Goal: Task Accomplishment & Management: Complete application form

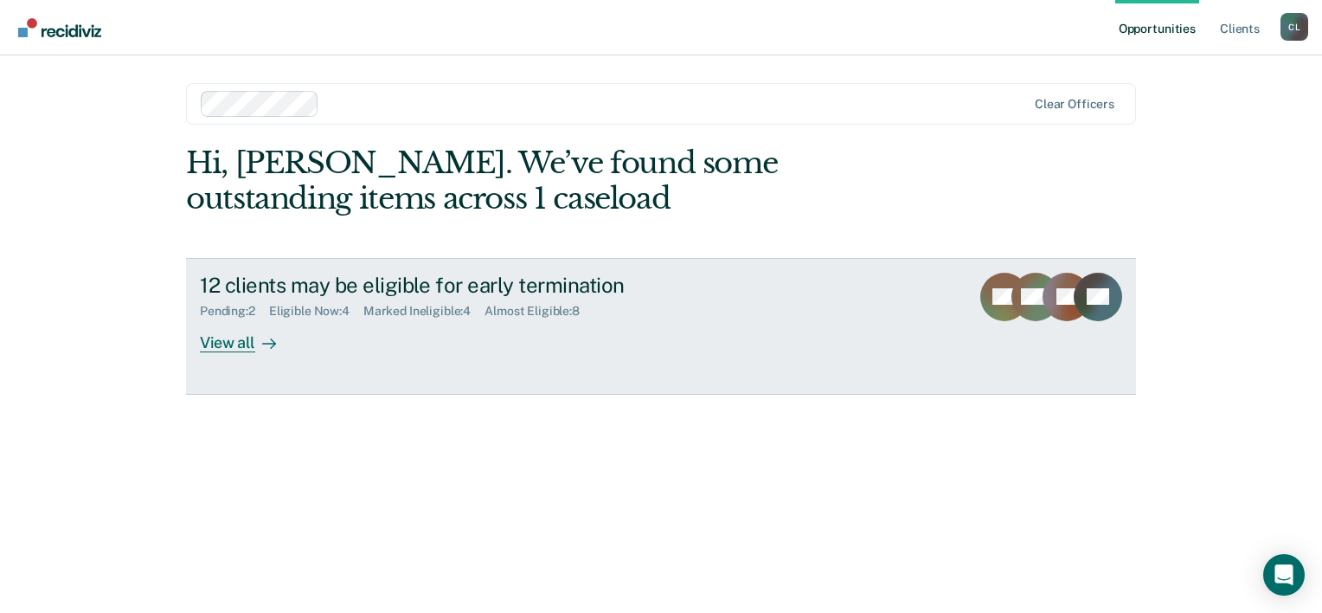
click at [419, 353] on link "12 clients may be eligible for early termination Pending : 2 Eligible Now : 4 M…" at bounding box center [661, 326] width 950 height 137
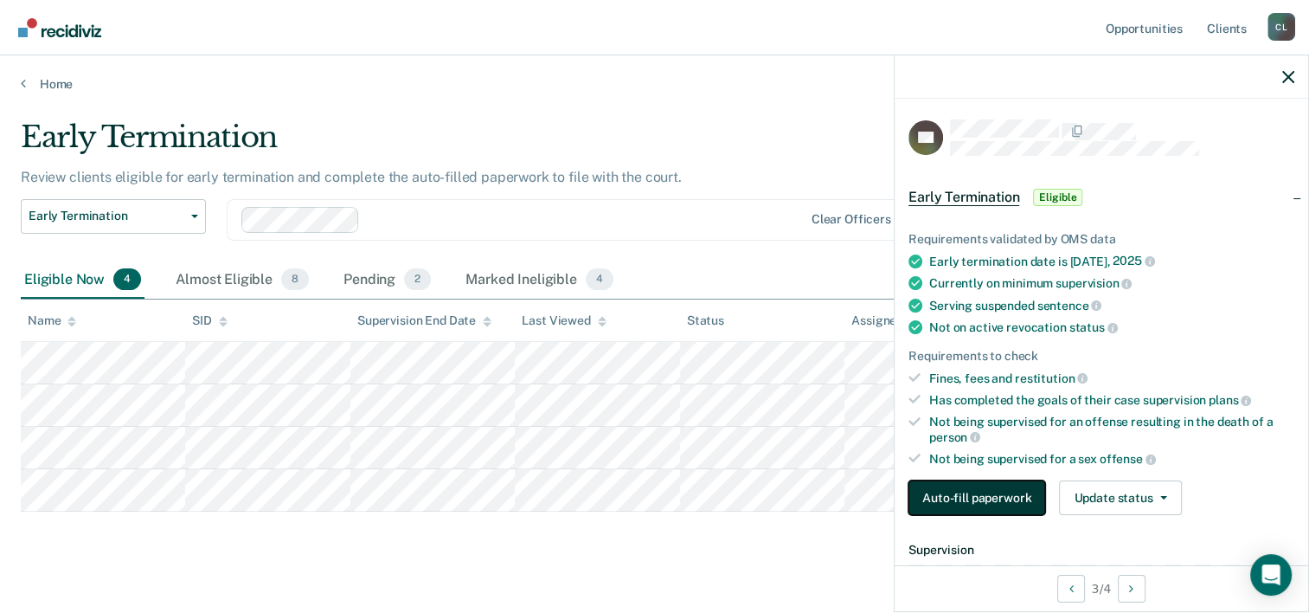
click at [987, 498] on button "Auto-fill paperwork" at bounding box center [976, 497] width 137 height 35
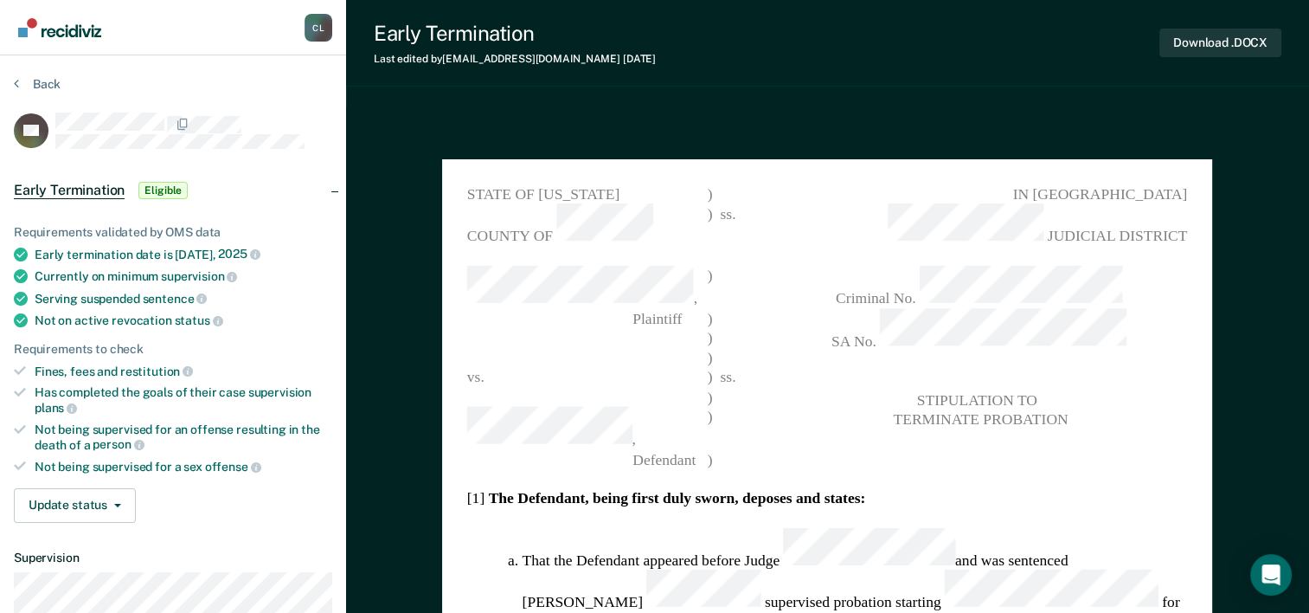
type textarea "x"
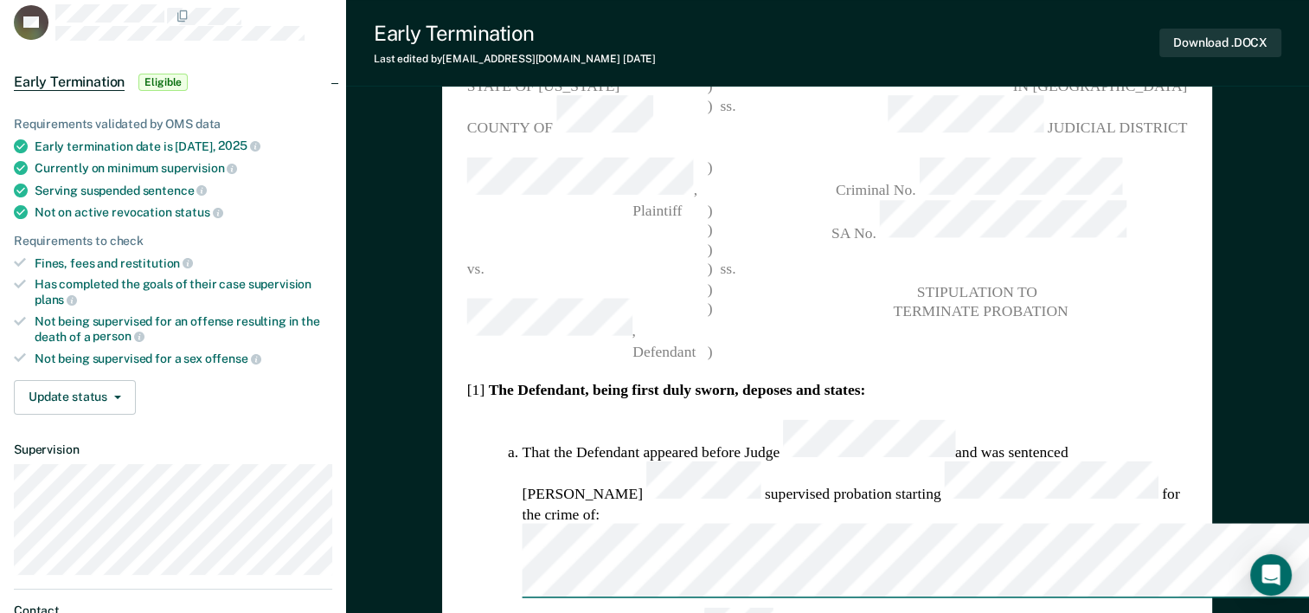
scroll to position [22, 0]
